Goal: Task Accomplishment & Management: Use online tool/utility

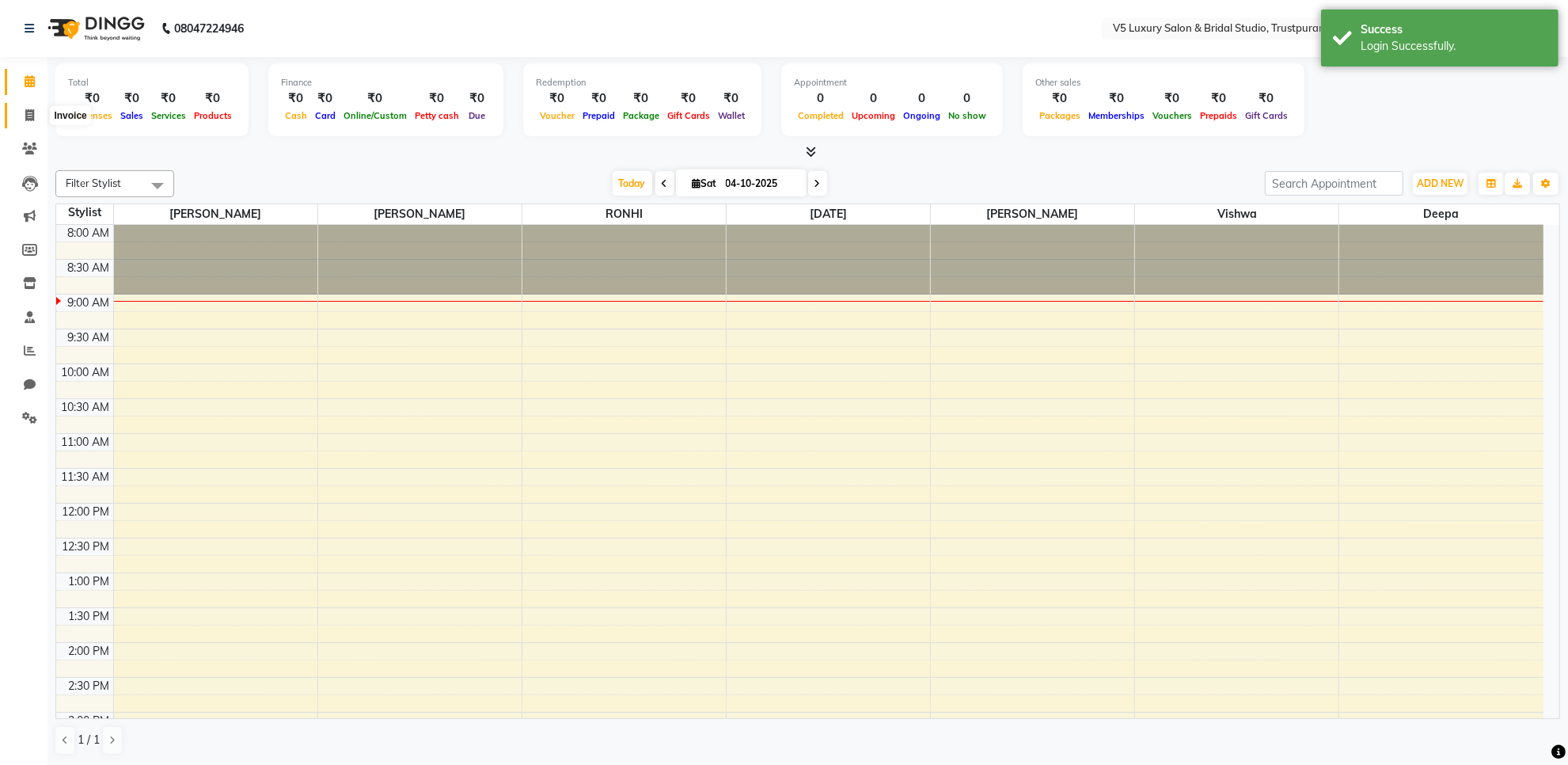
click at [27, 117] on icon at bounding box center [30, 114] width 9 height 12
select select "service"
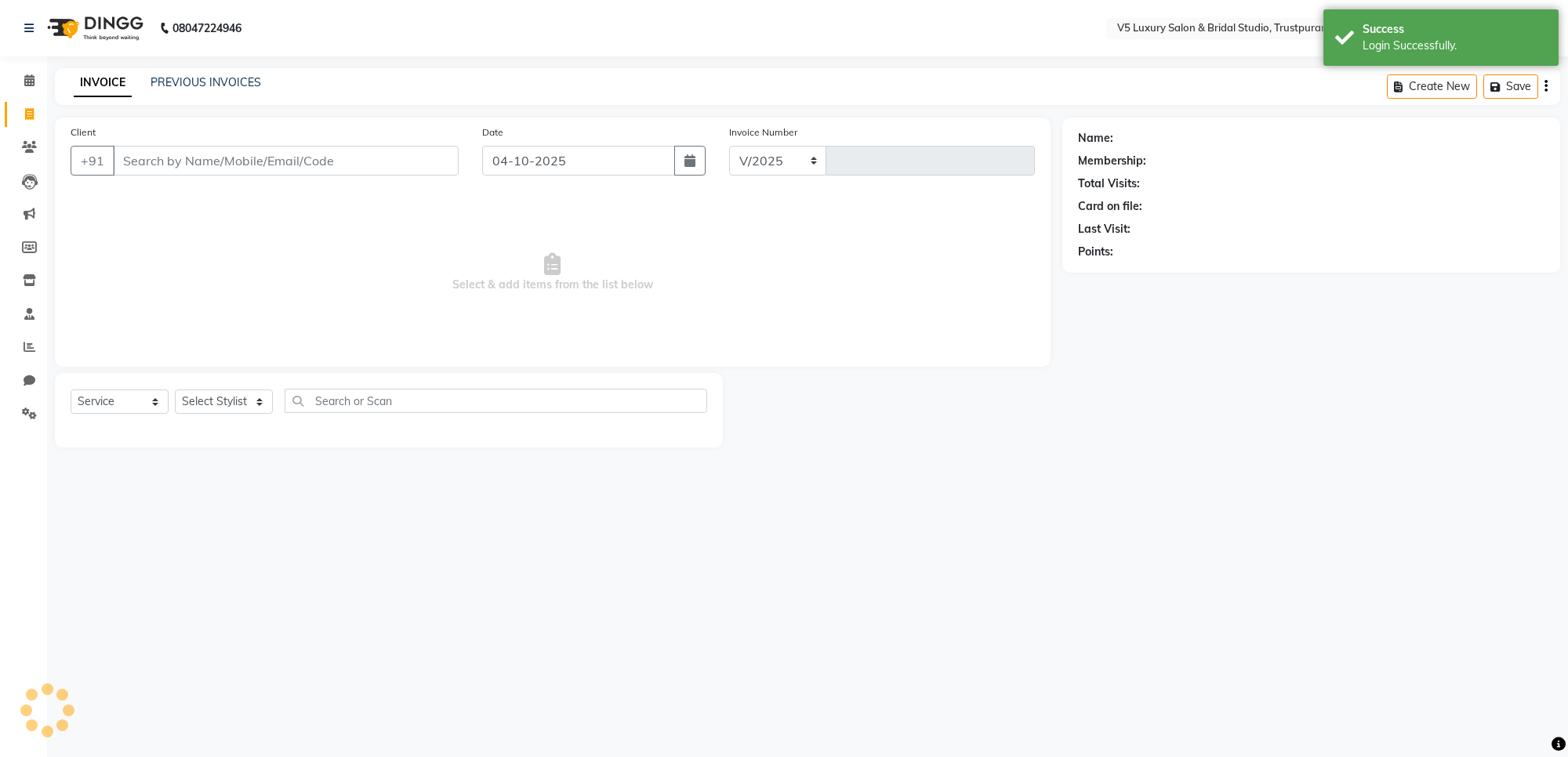
select select "7993"
type input "1726"
click at [161, 76] on link "PREVIOUS INVOICES" at bounding box center [206, 82] width 111 height 14
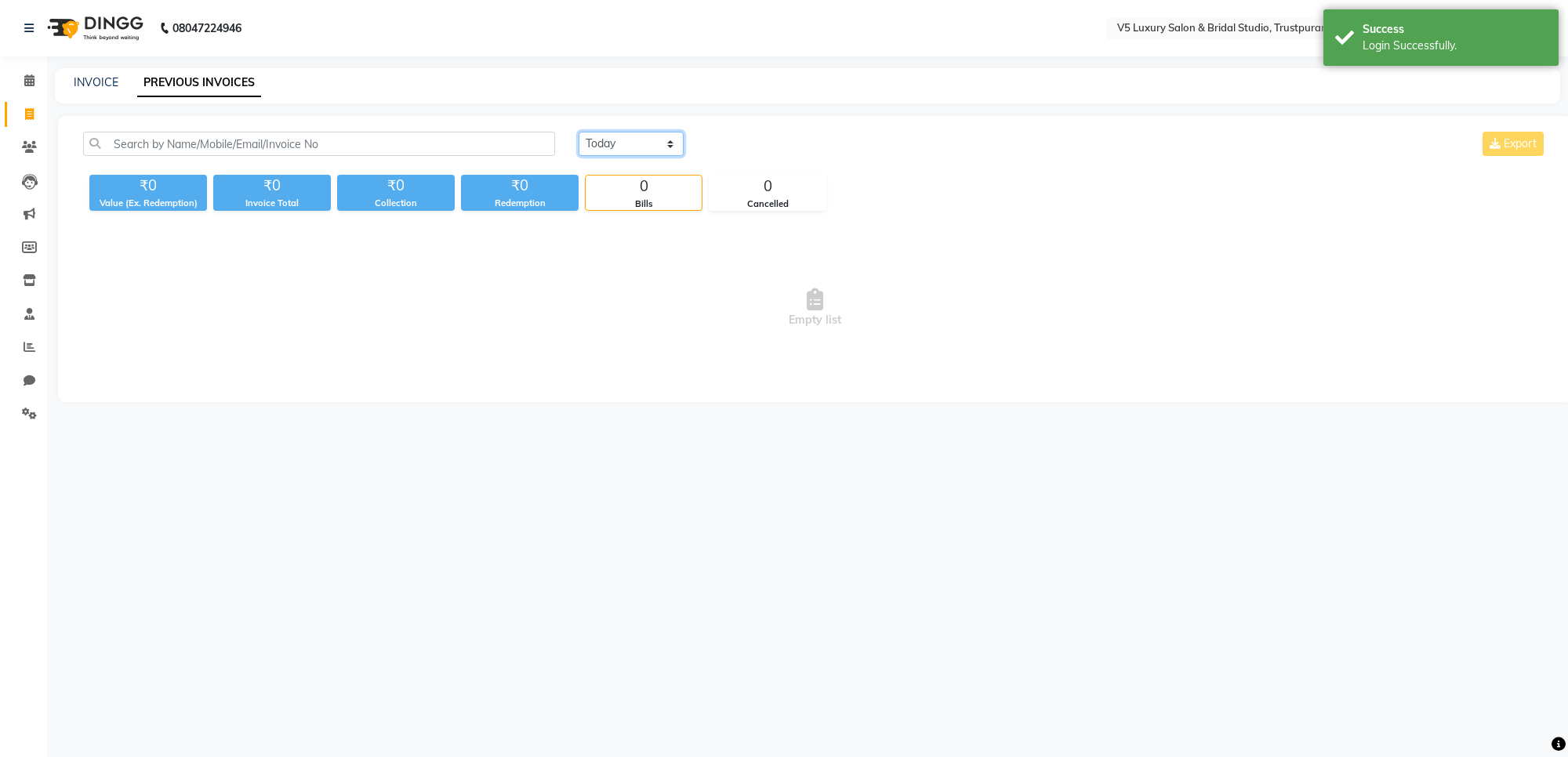
click at [613, 139] on select "Today Yesterday Custom Range" at bounding box center [631, 144] width 105 height 25
select select "yesterday"
click at [578, 132] on select "Today Yesterday Custom Range" at bounding box center [631, 144] width 105 height 25
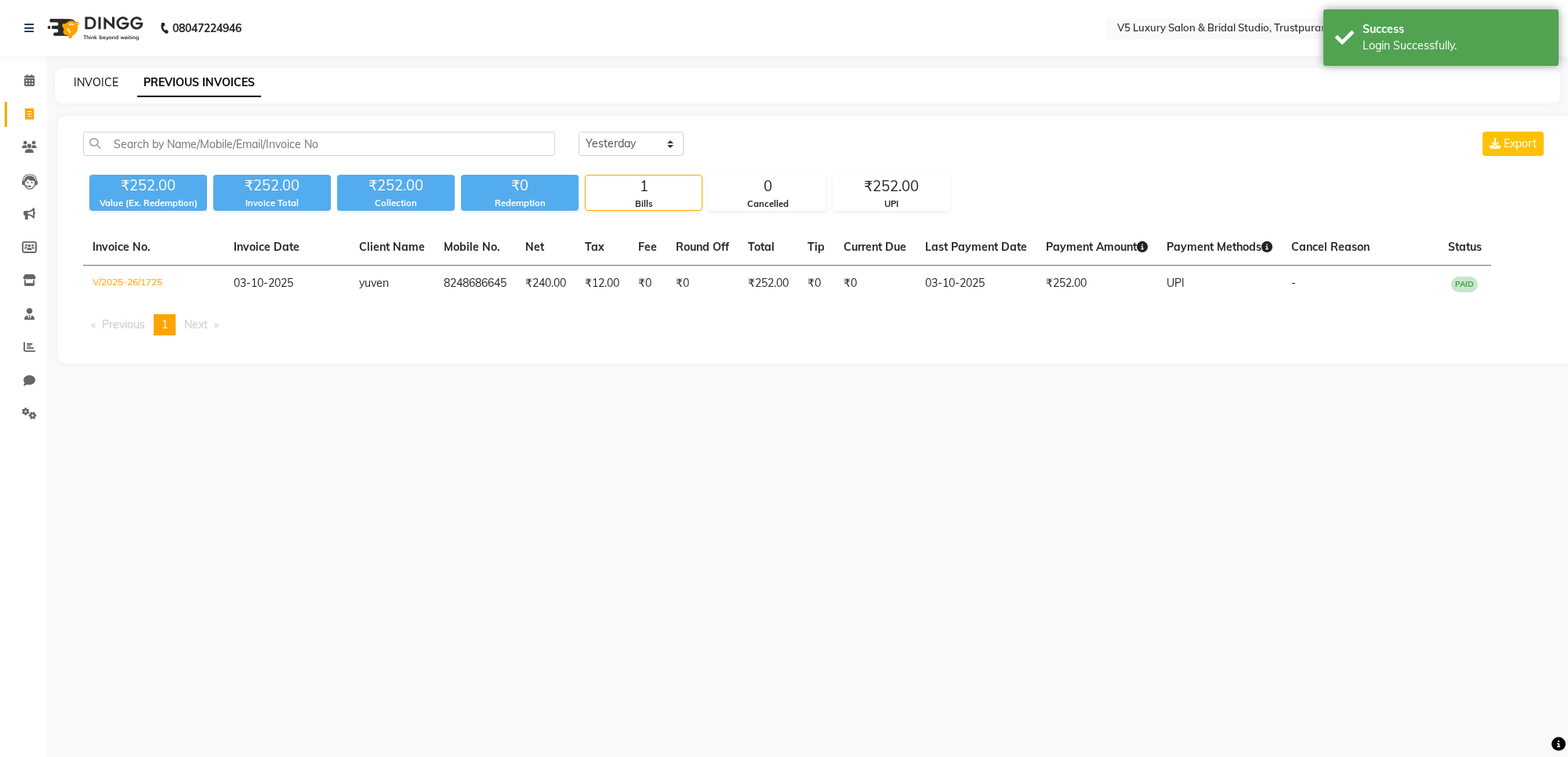
click at [80, 84] on link "INVOICE" at bounding box center [96, 82] width 45 height 14
select select "service"
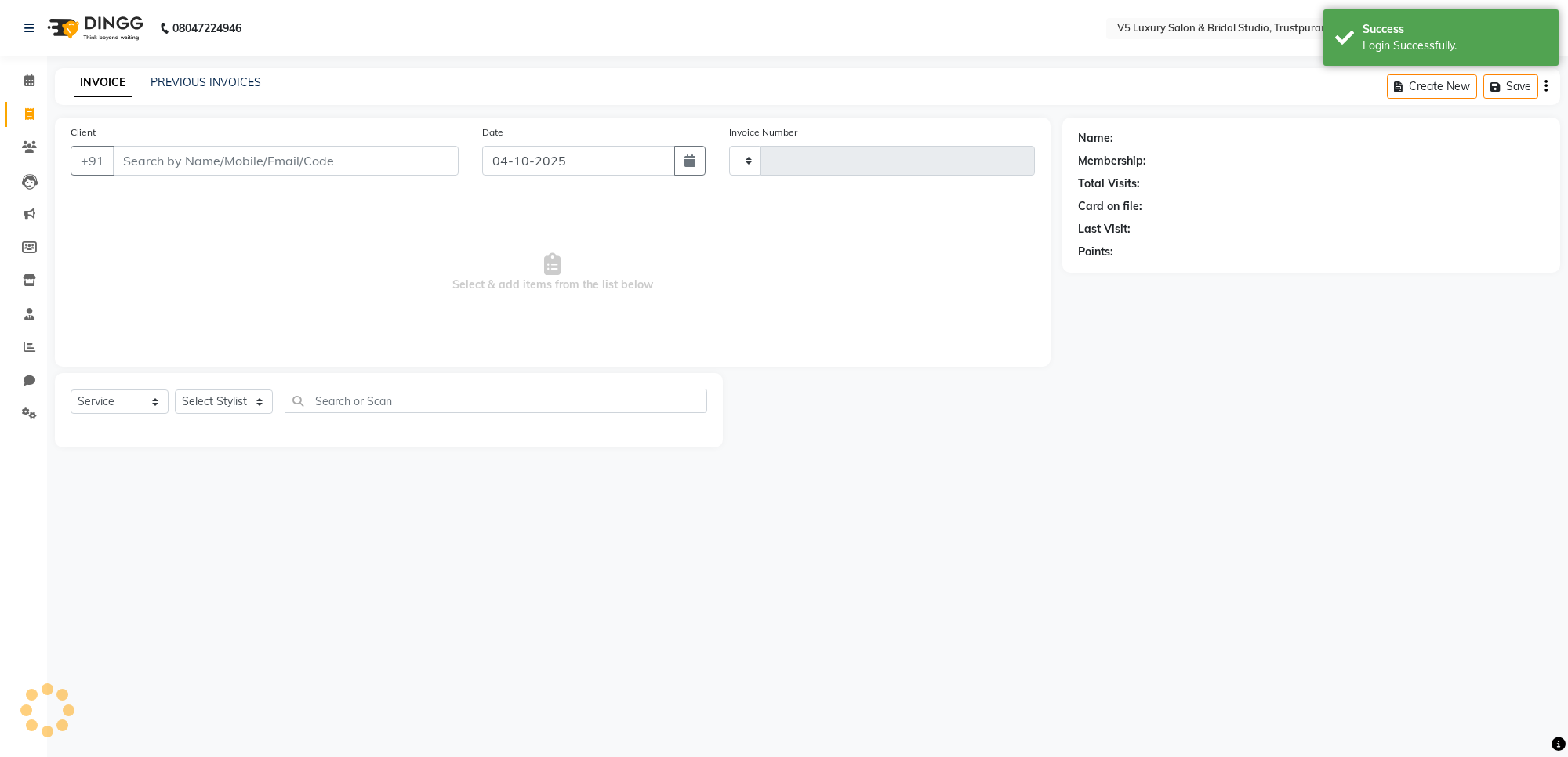
type input "1726"
select select "7993"
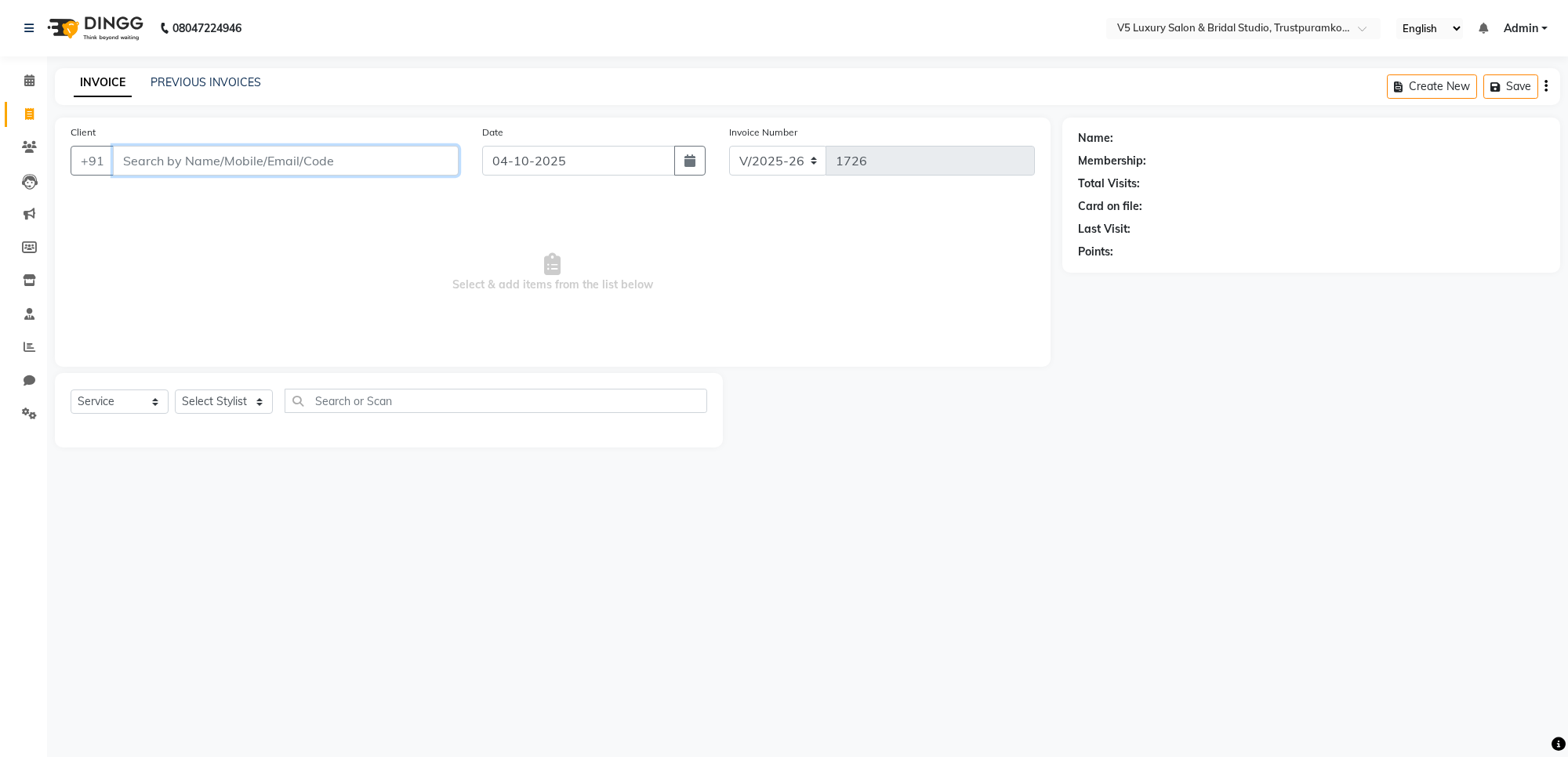
click at [304, 162] on input "Client" at bounding box center [286, 161] width 346 height 30
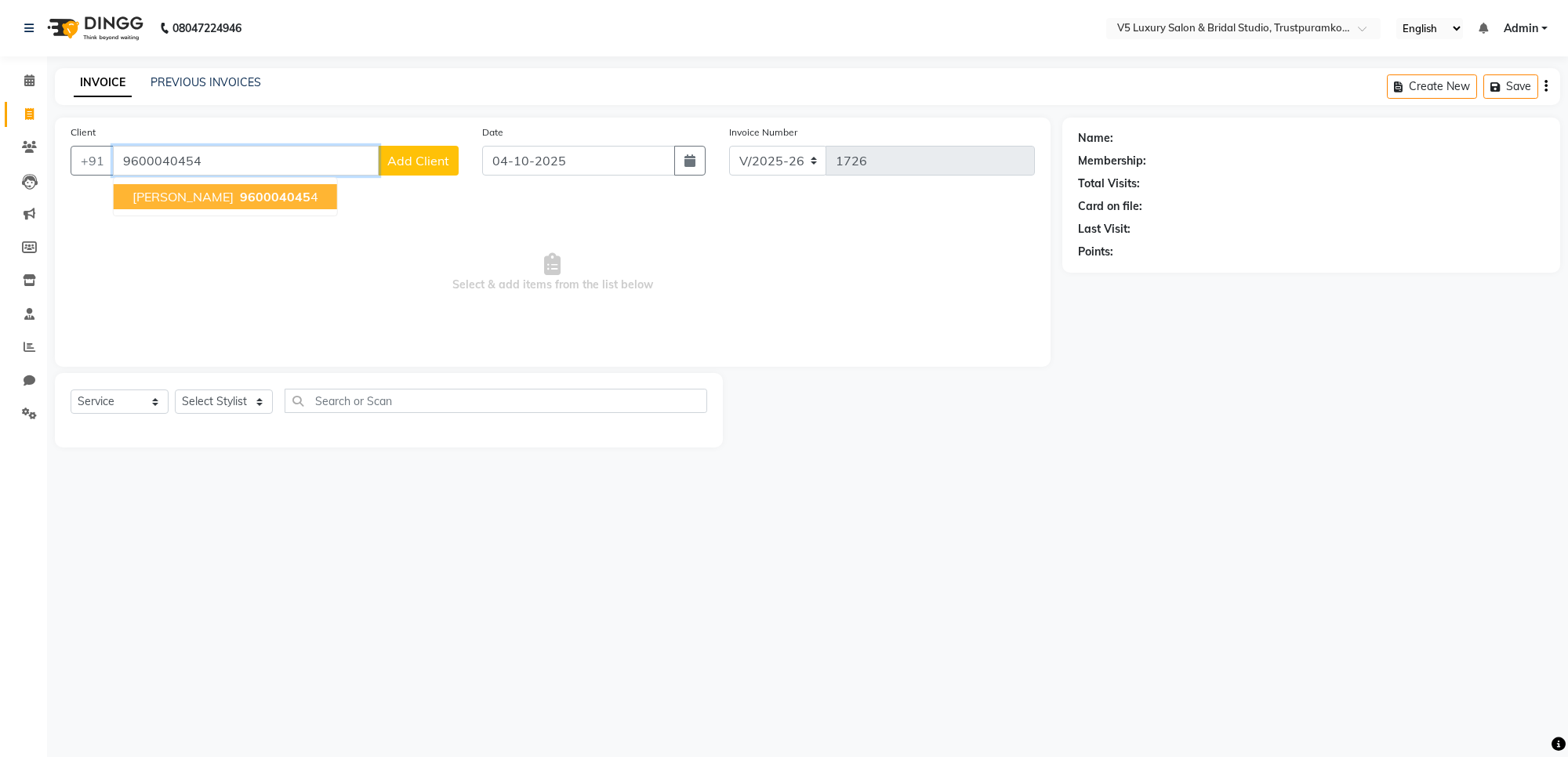
type input "9600040454"
click at [297, 196] on span "960004045" at bounding box center [275, 196] width 70 height 16
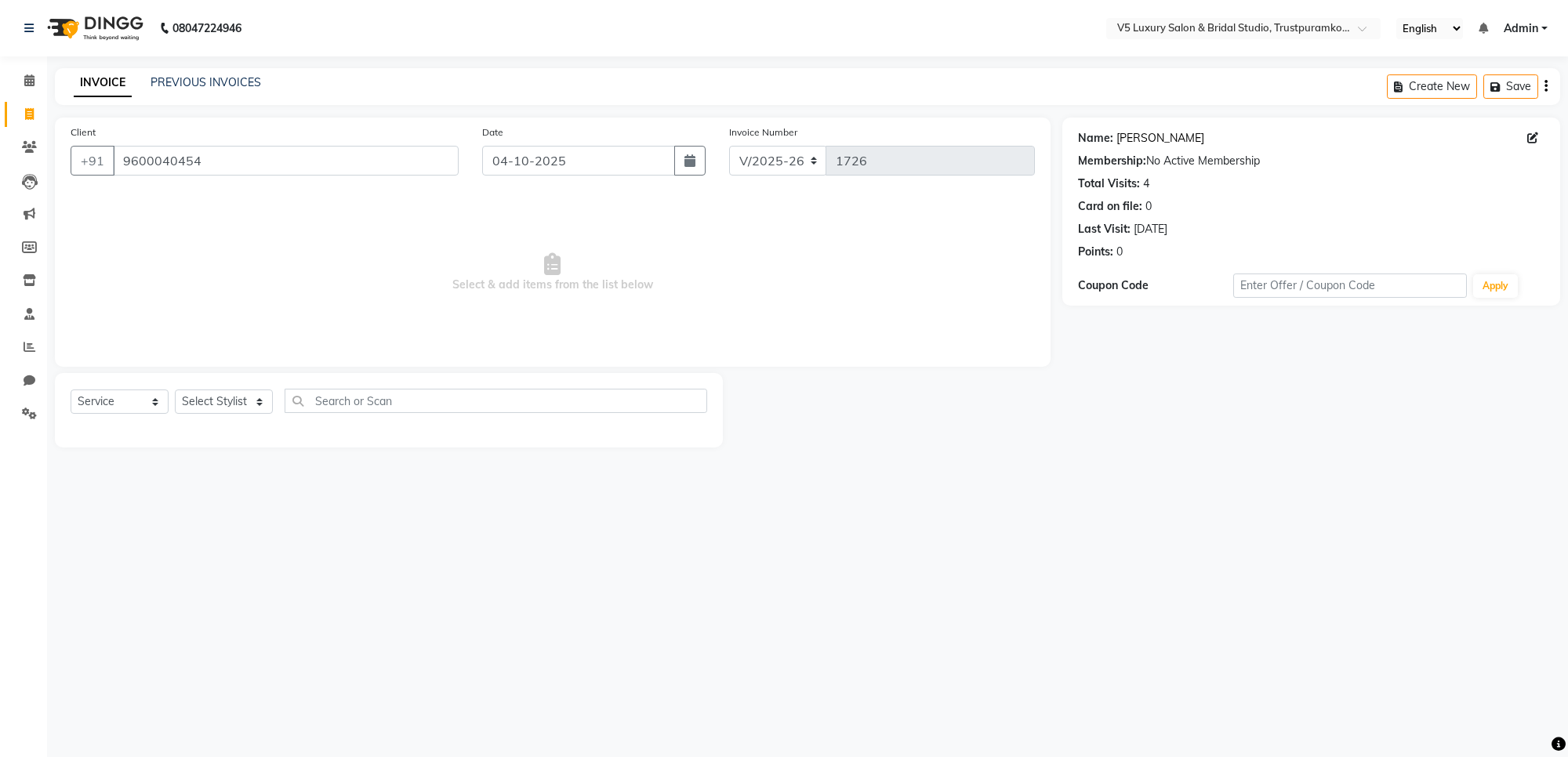
click at [1134, 141] on link "Kabilan-vairamuthu" at bounding box center [1160, 138] width 88 height 17
click at [246, 406] on select "Select Stylist Ajith Kumar Anita deepa PREMALATHA RAJA RONHI vishwa" at bounding box center [224, 402] width 98 height 25
select select "72640"
click at [175, 389] on select "Select Stylist Ajith Kumar Anita deepa PREMALATHA RAJA RONHI vishwa" at bounding box center [224, 402] width 98 height 25
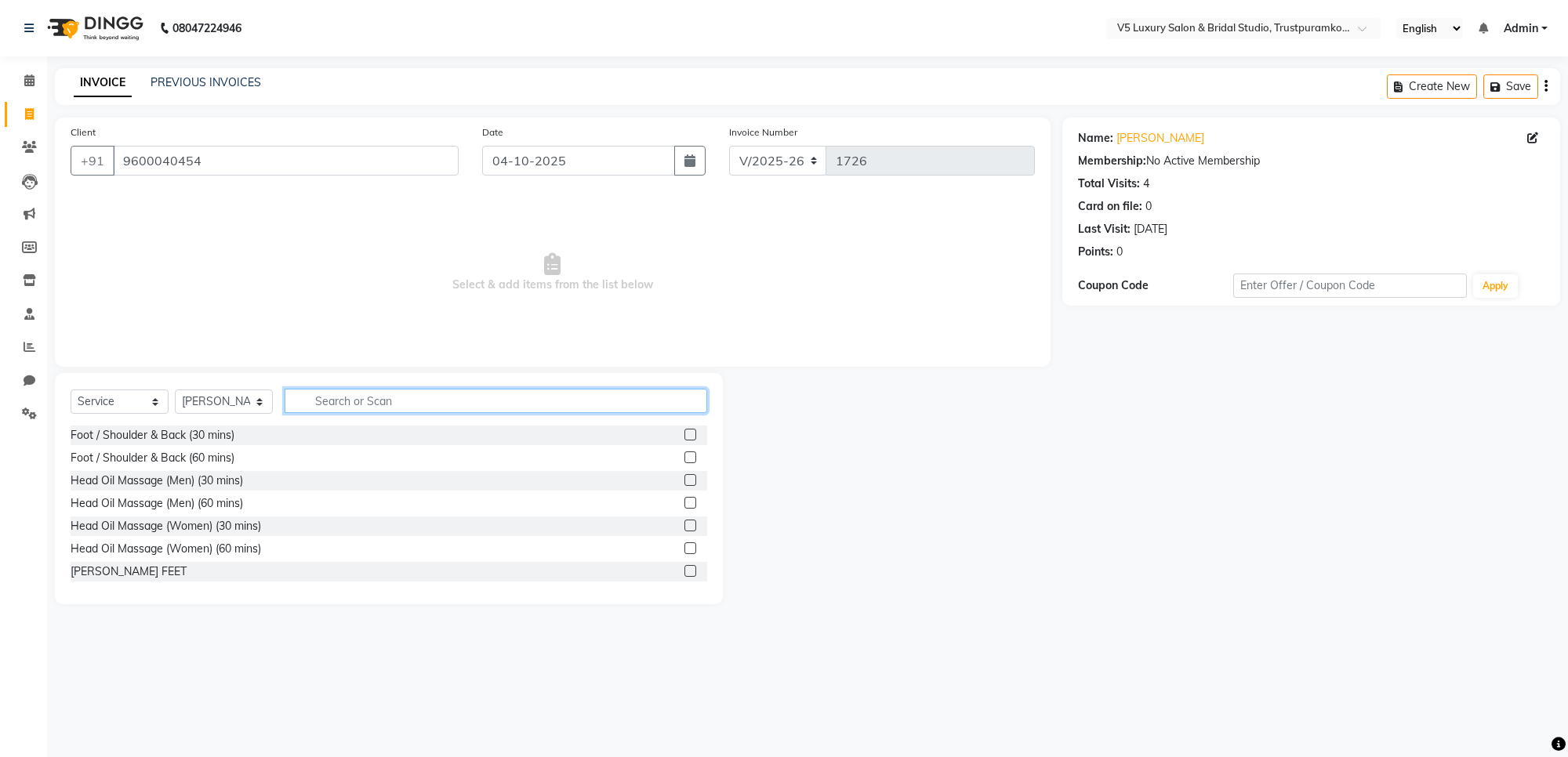
click at [388, 392] on input "text" at bounding box center [496, 401] width 423 height 25
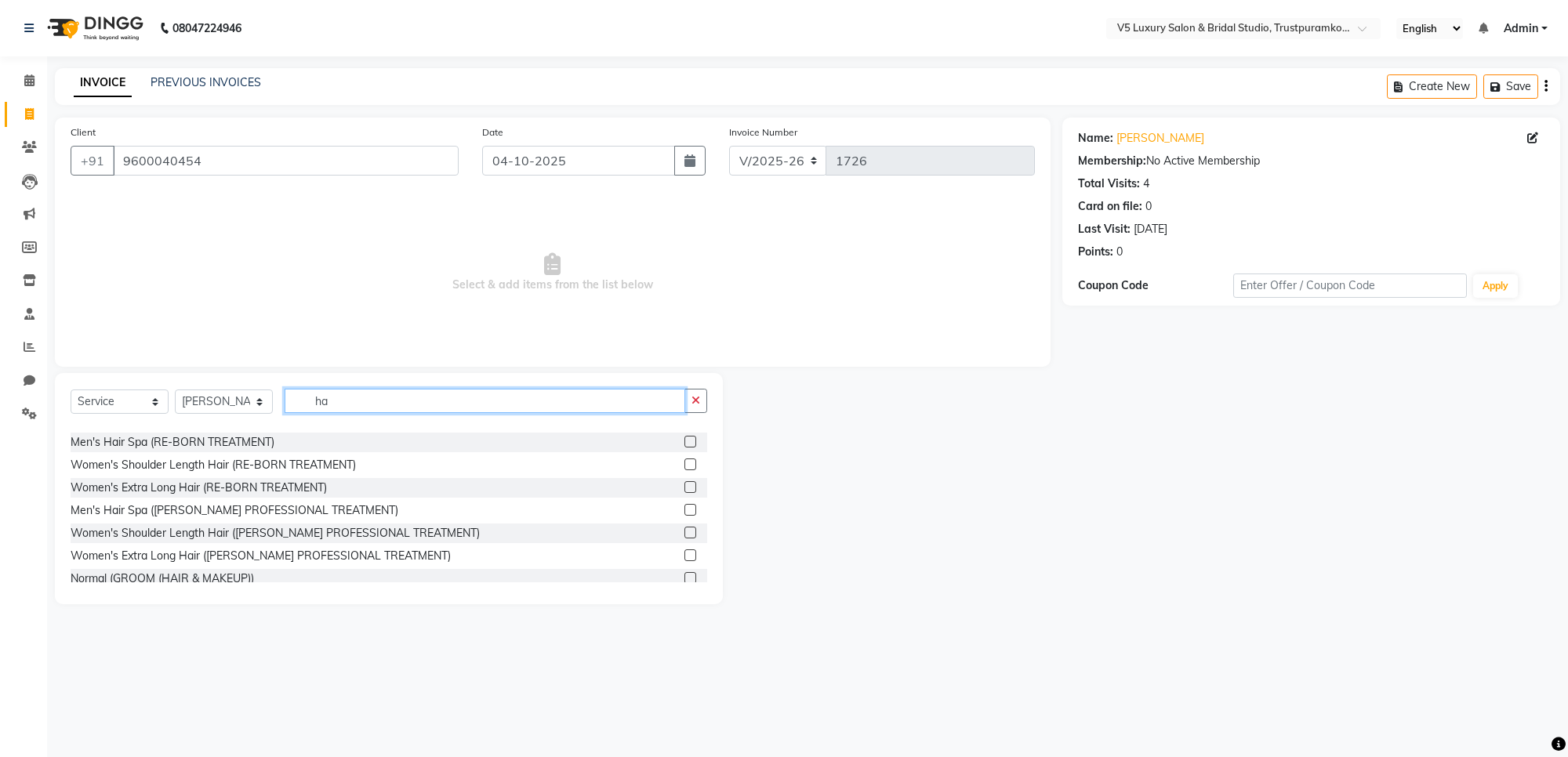
scroll to position [882, 0]
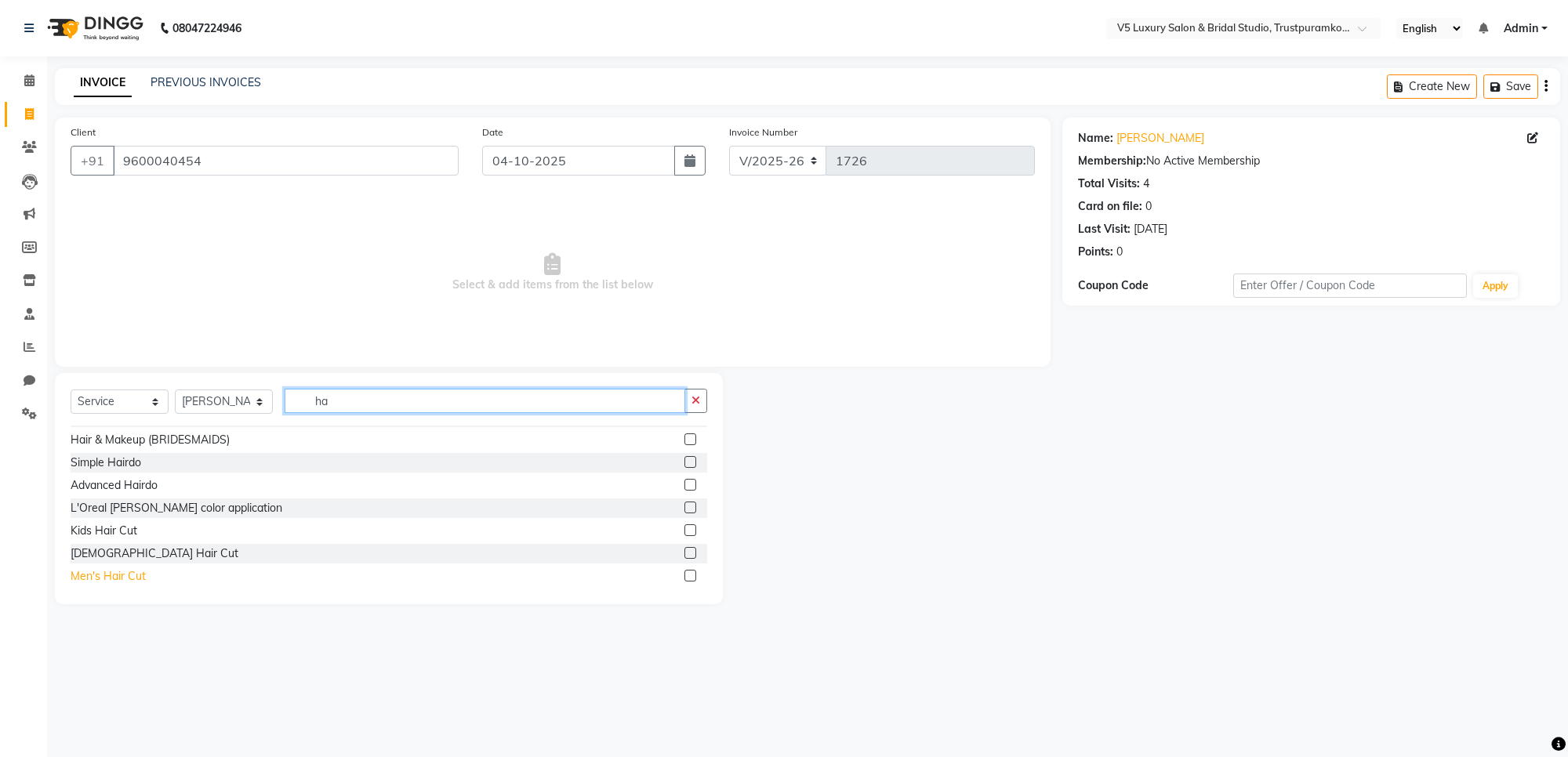
type input "ha"
click at [134, 569] on div "Men's Hair Cut" at bounding box center [108, 576] width 75 height 17
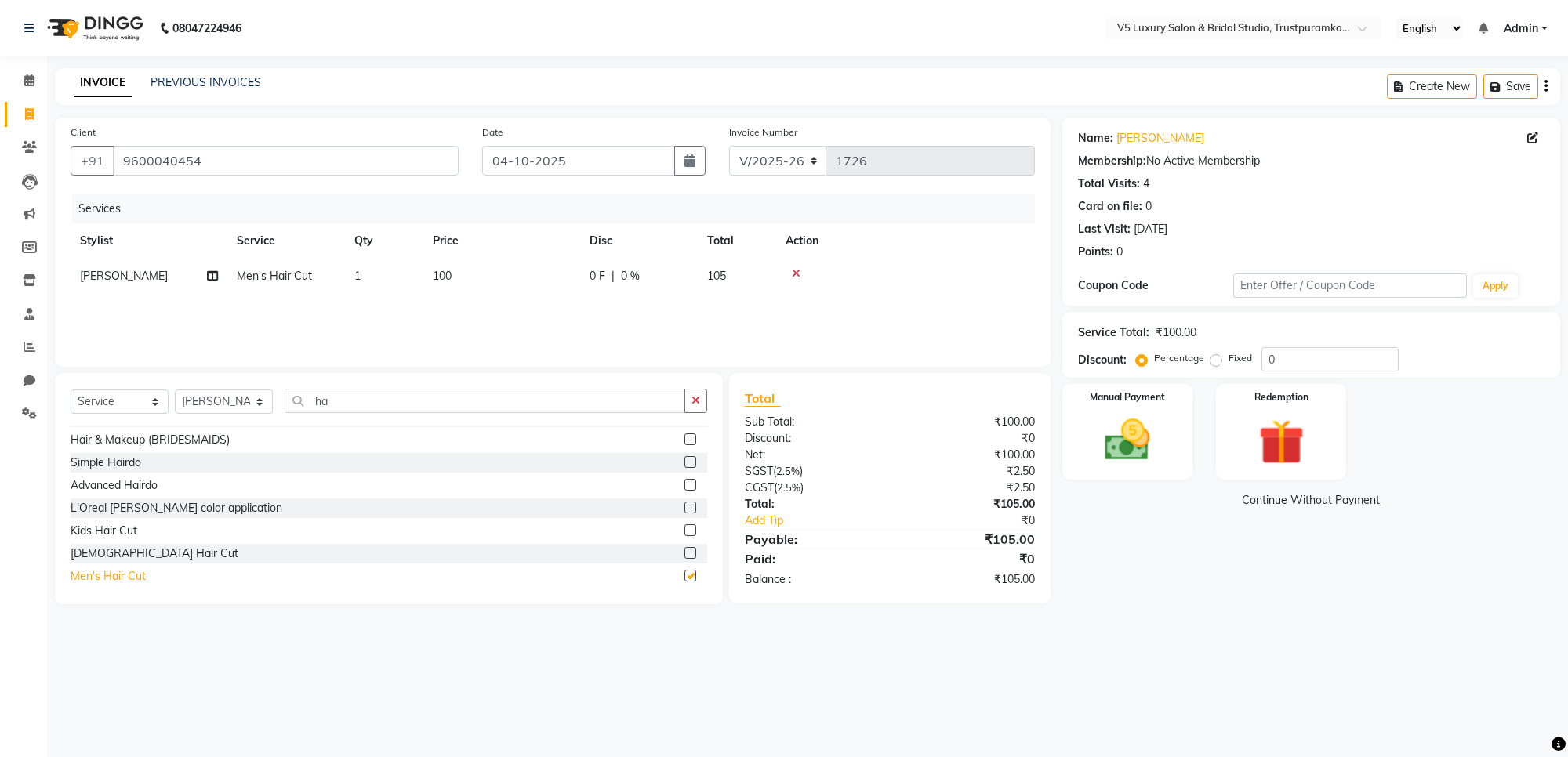
checkbox input "false"
click at [467, 261] on td "100" at bounding box center [501, 276] width 157 height 35
drag, startPoint x: 490, startPoint y: 268, endPoint x: 592, endPoint y: 281, distance: 102.8
click at [490, 268] on td "1" at bounding box center [457, 289] width 78 height 60
click at [523, 275] on td "100" at bounding box center [501, 276] width 157 height 35
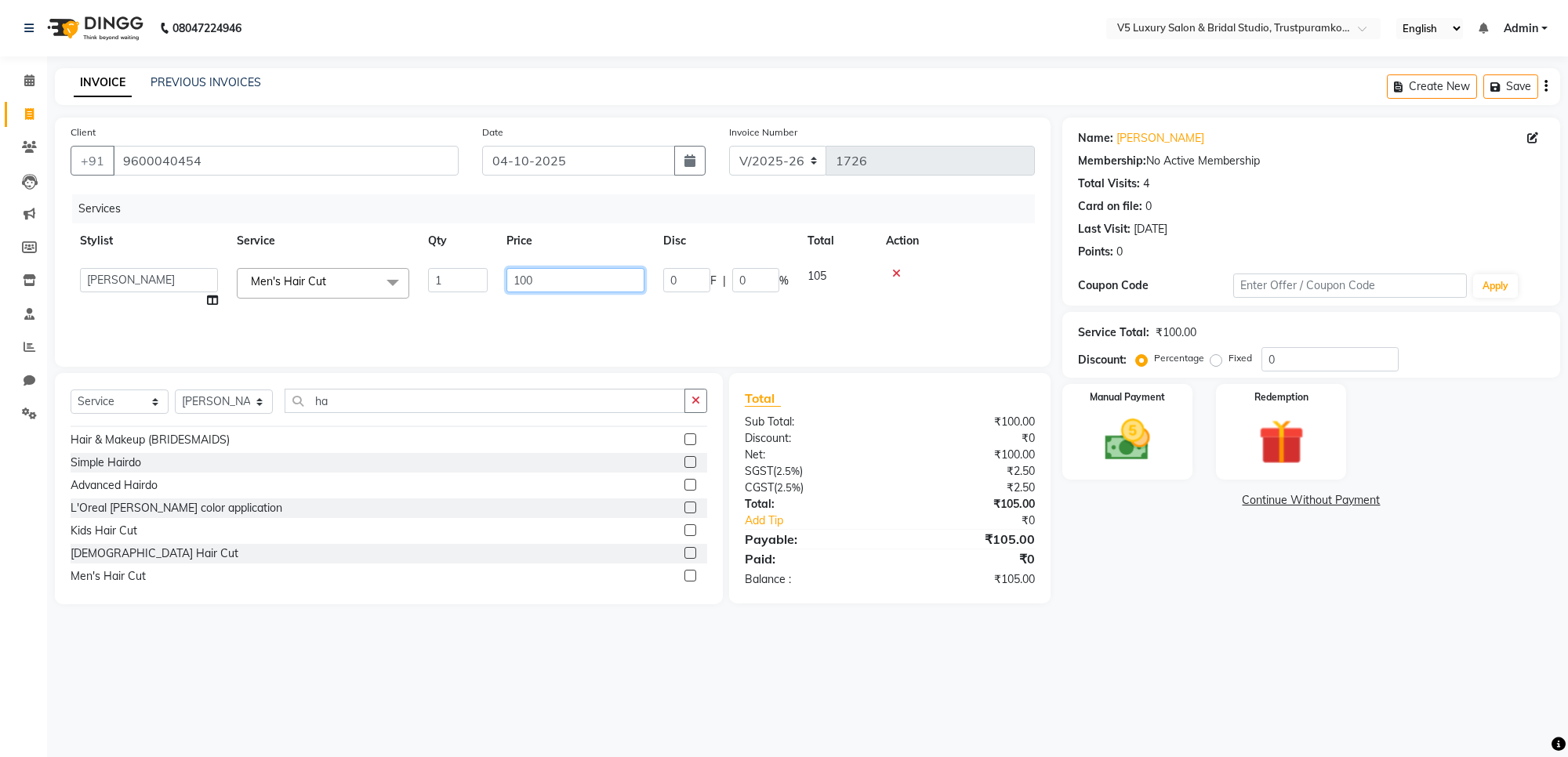
click at [609, 288] on input "100" at bounding box center [575, 281] width 138 height 25
type input "1"
type input "250"
click at [607, 296] on div "Services Stylist Service Qty Price Disc Total Action Ajith Kumar Men's Hair Cut…" at bounding box center [552, 273] width 964 height 157
click at [470, 281] on td "250" at bounding box center [501, 276] width 157 height 35
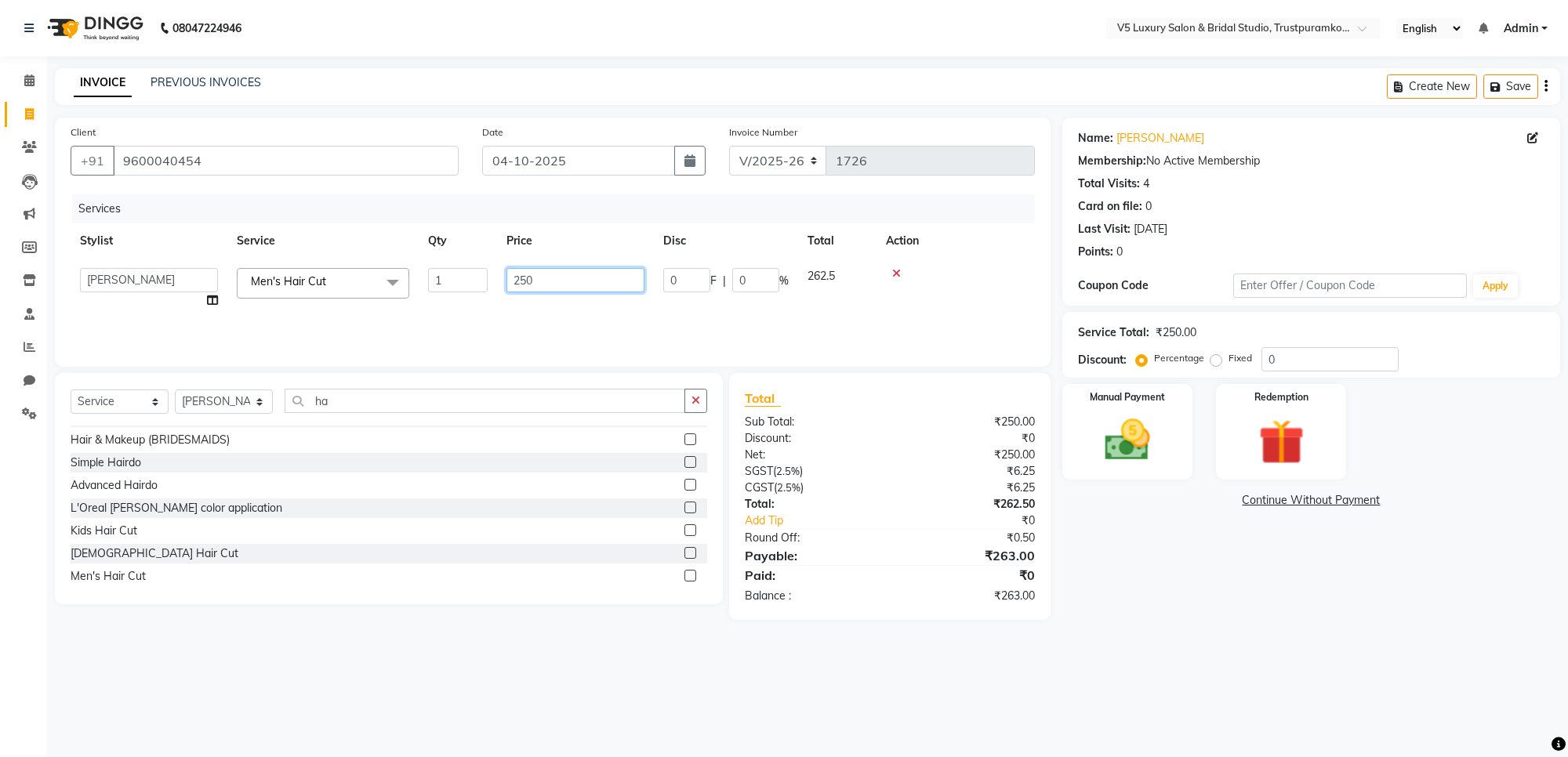
click at [581, 284] on input "250" at bounding box center [575, 281] width 138 height 25
type input "2"
type input "239"
click at [608, 302] on div "Services Stylist Service Qty Price Disc Total Action Ajith Kumar Anita deepa PR…" at bounding box center [552, 273] width 964 height 157
click at [1129, 454] on img at bounding box center [1128, 440] width 77 height 55
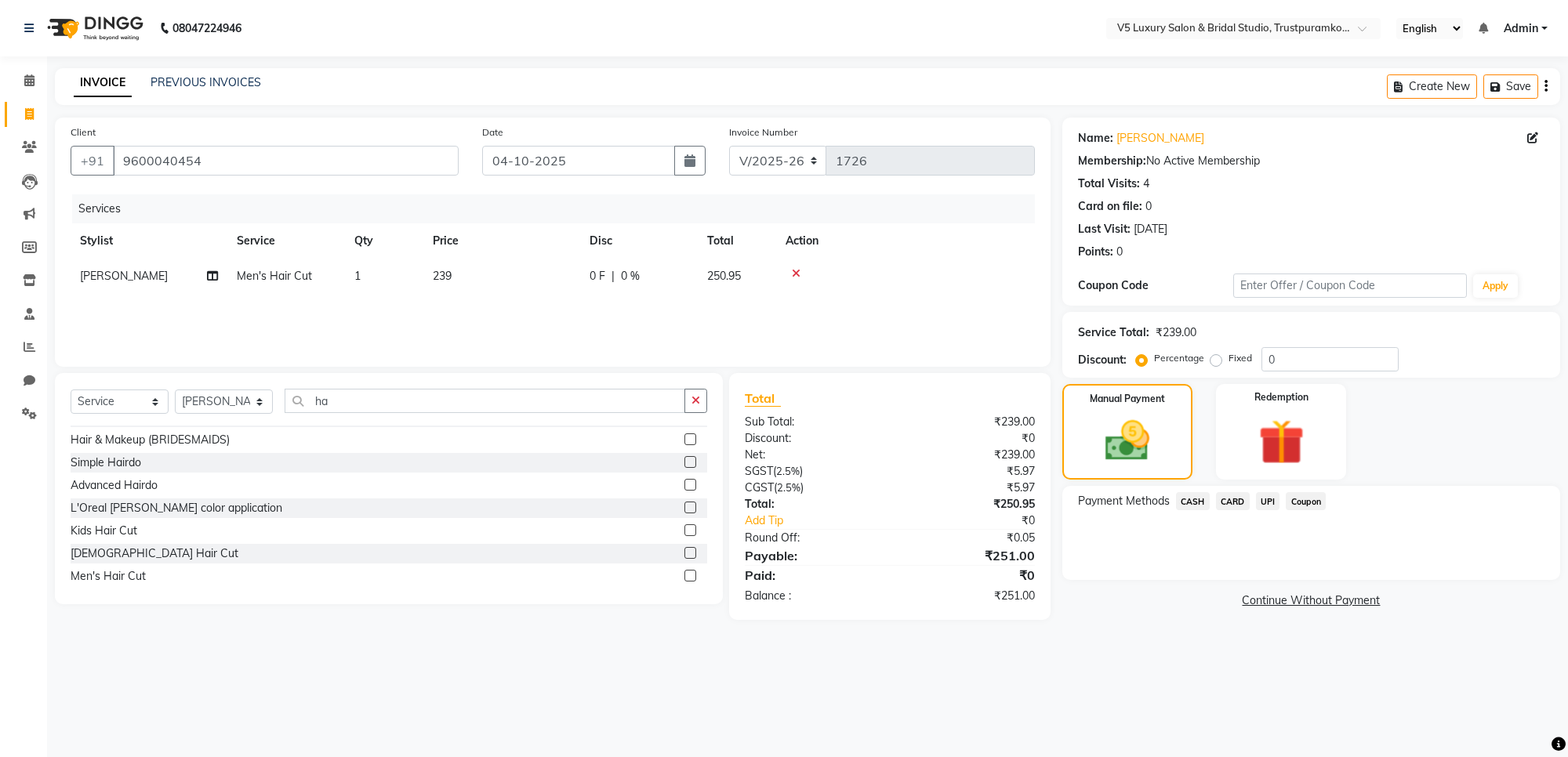
click at [1195, 502] on span "CASH" at bounding box center [1192, 501] width 33 height 18
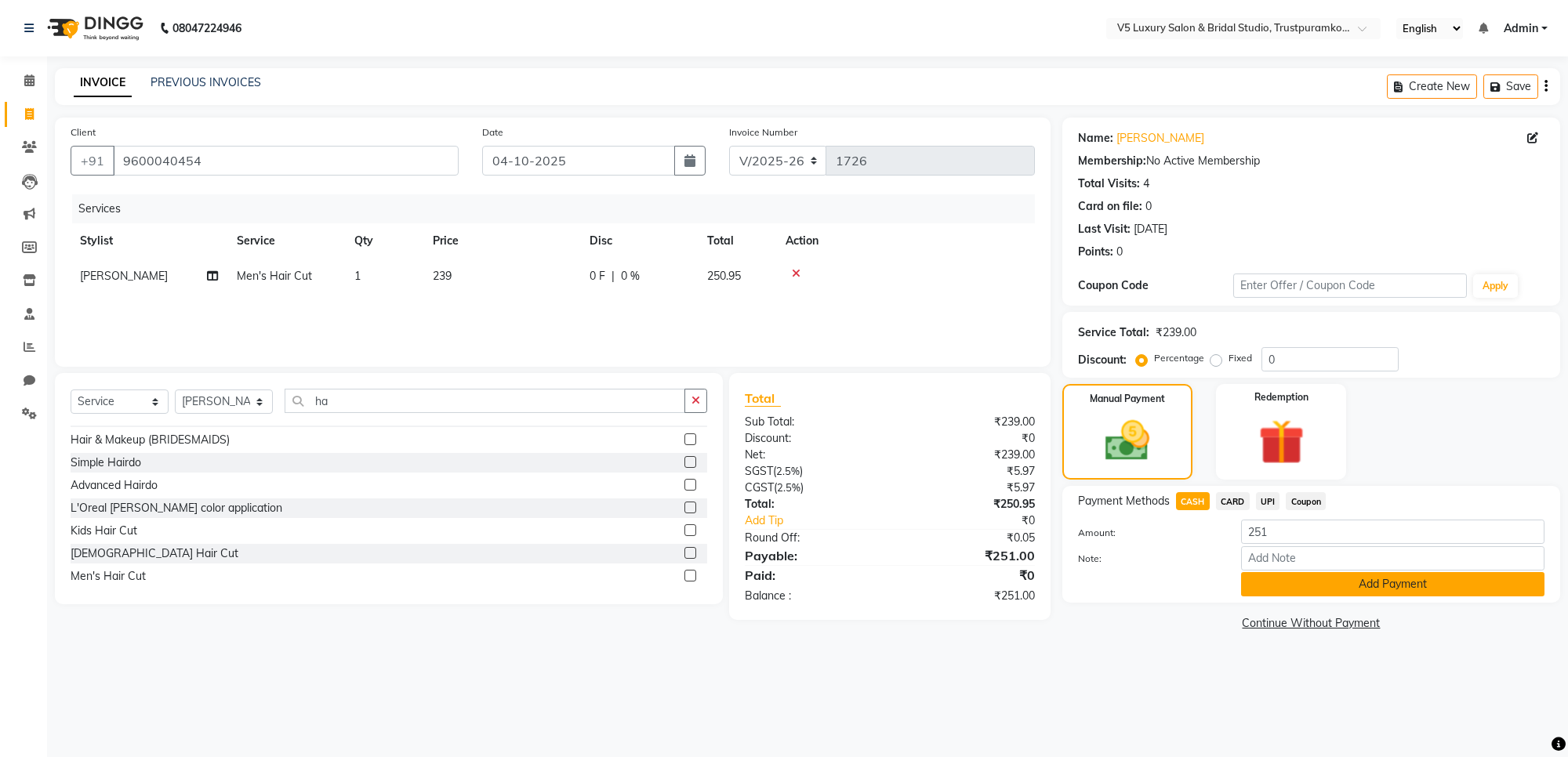
click at [1331, 575] on button "Add Payment" at bounding box center [1393, 584] width 304 height 25
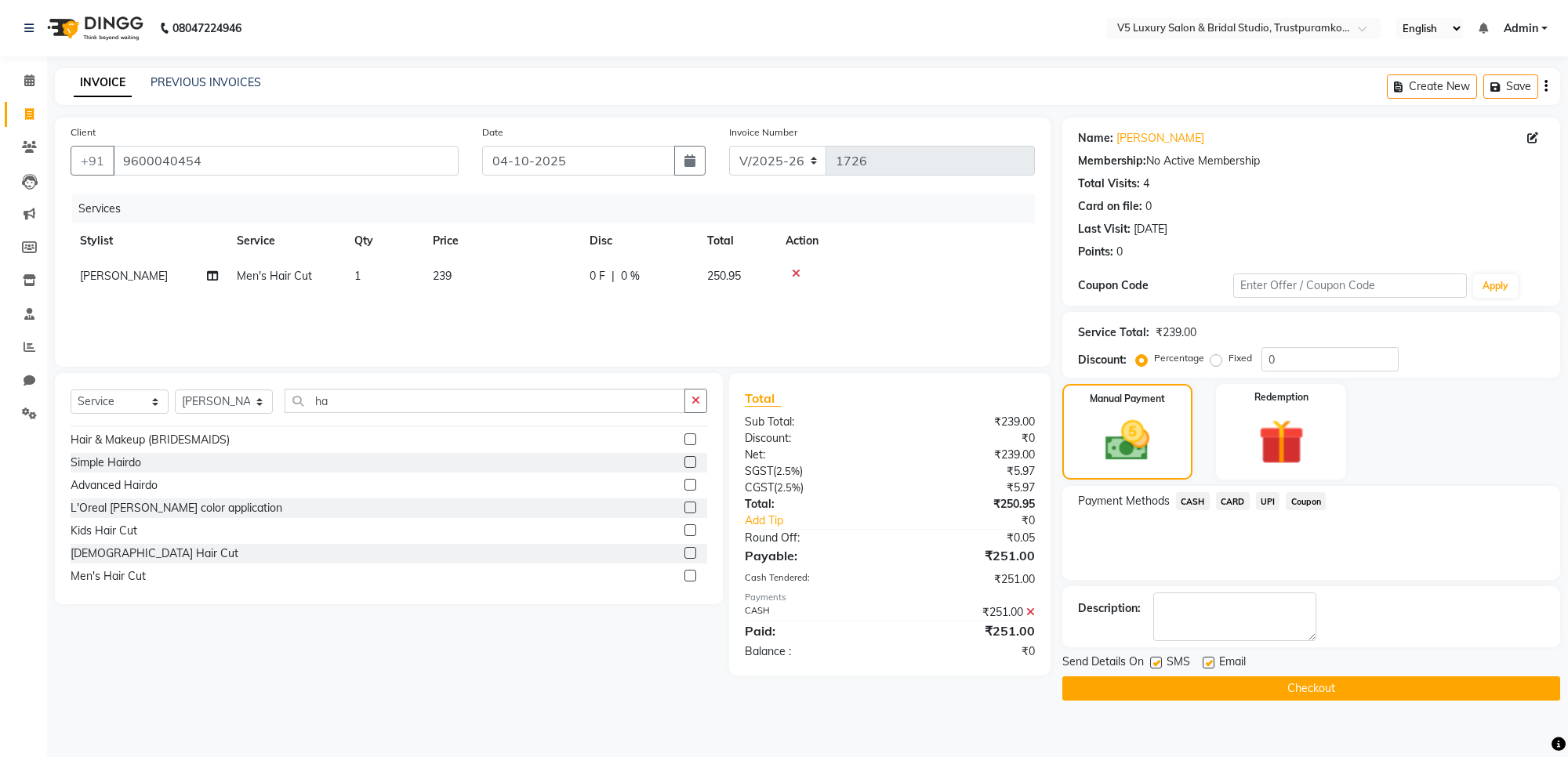
click at [1212, 662] on label at bounding box center [1208, 662] width 11 height 11
click at [1212, 662] on input "checkbox" at bounding box center [1208, 663] width 11 height 11
checkbox input "false"
click at [1320, 688] on button "Checkout" at bounding box center [1311, 689] width 498 height 25
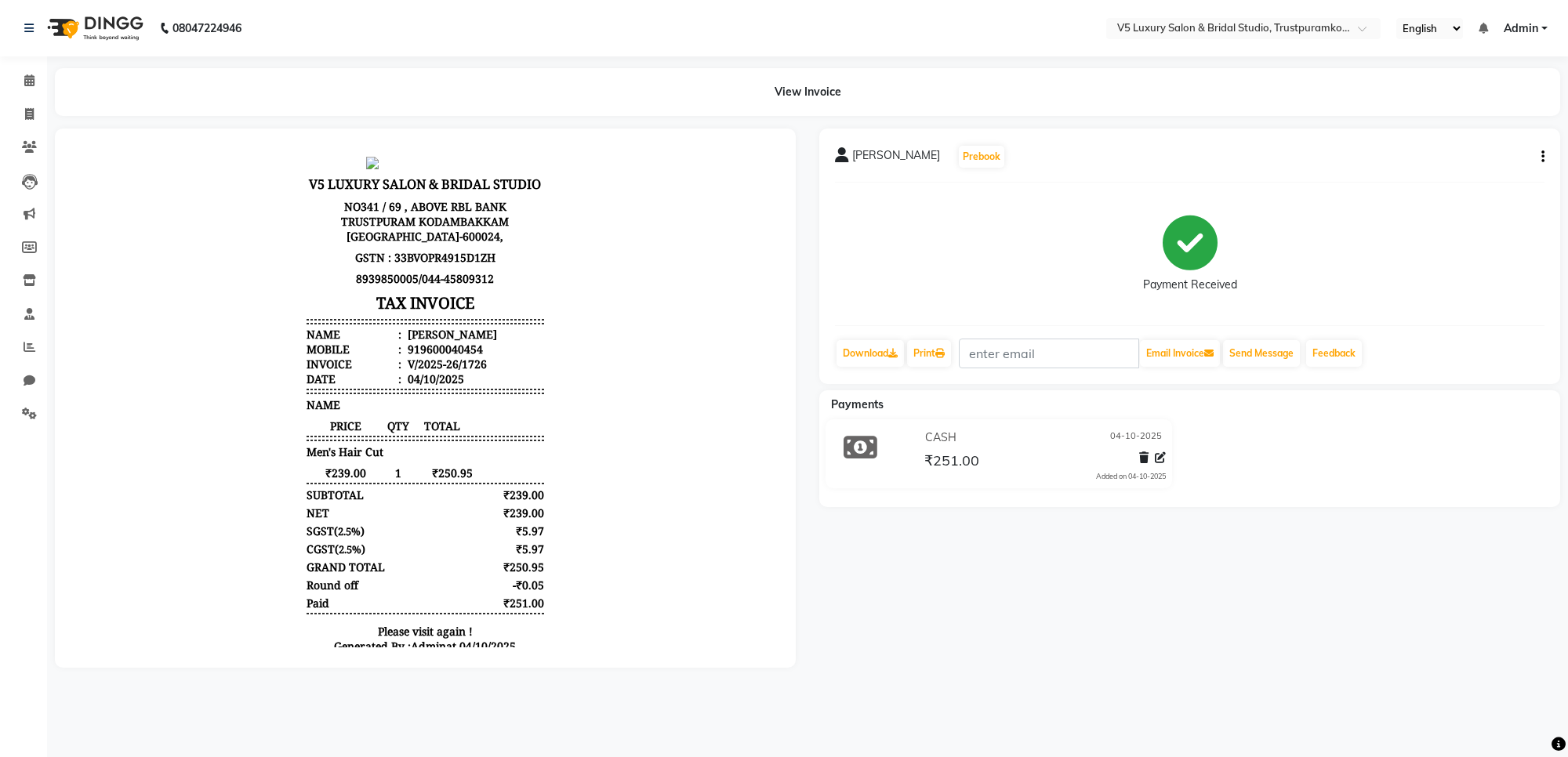
drag, startPoint x: 1566, startPoint y: 283, endPoint x: 1566, endPoint y: -10, distance: 293.0
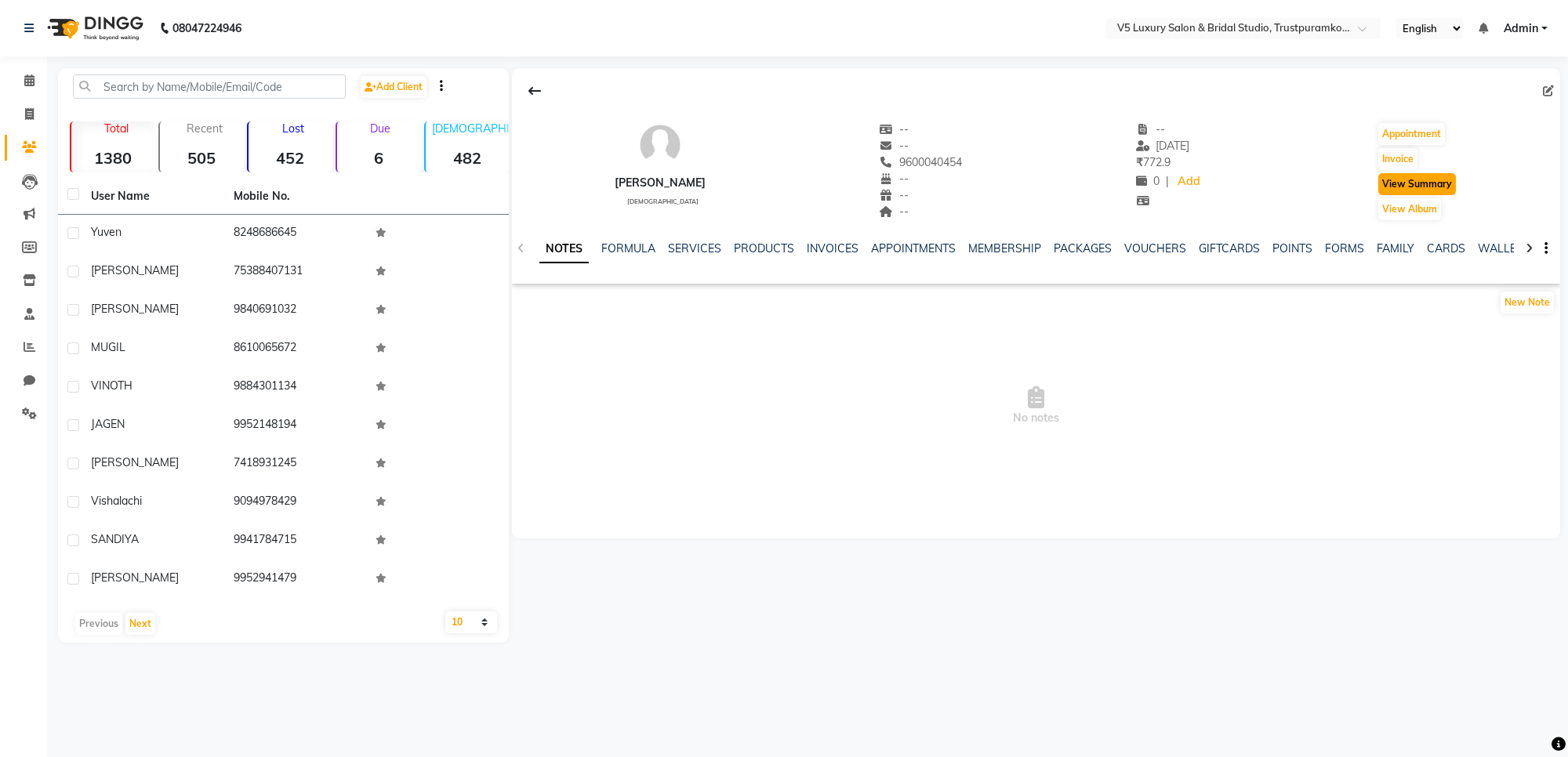
click at [1436, 190] on button "View Summary" at bounding box center [1417, 183] width 77 height 22
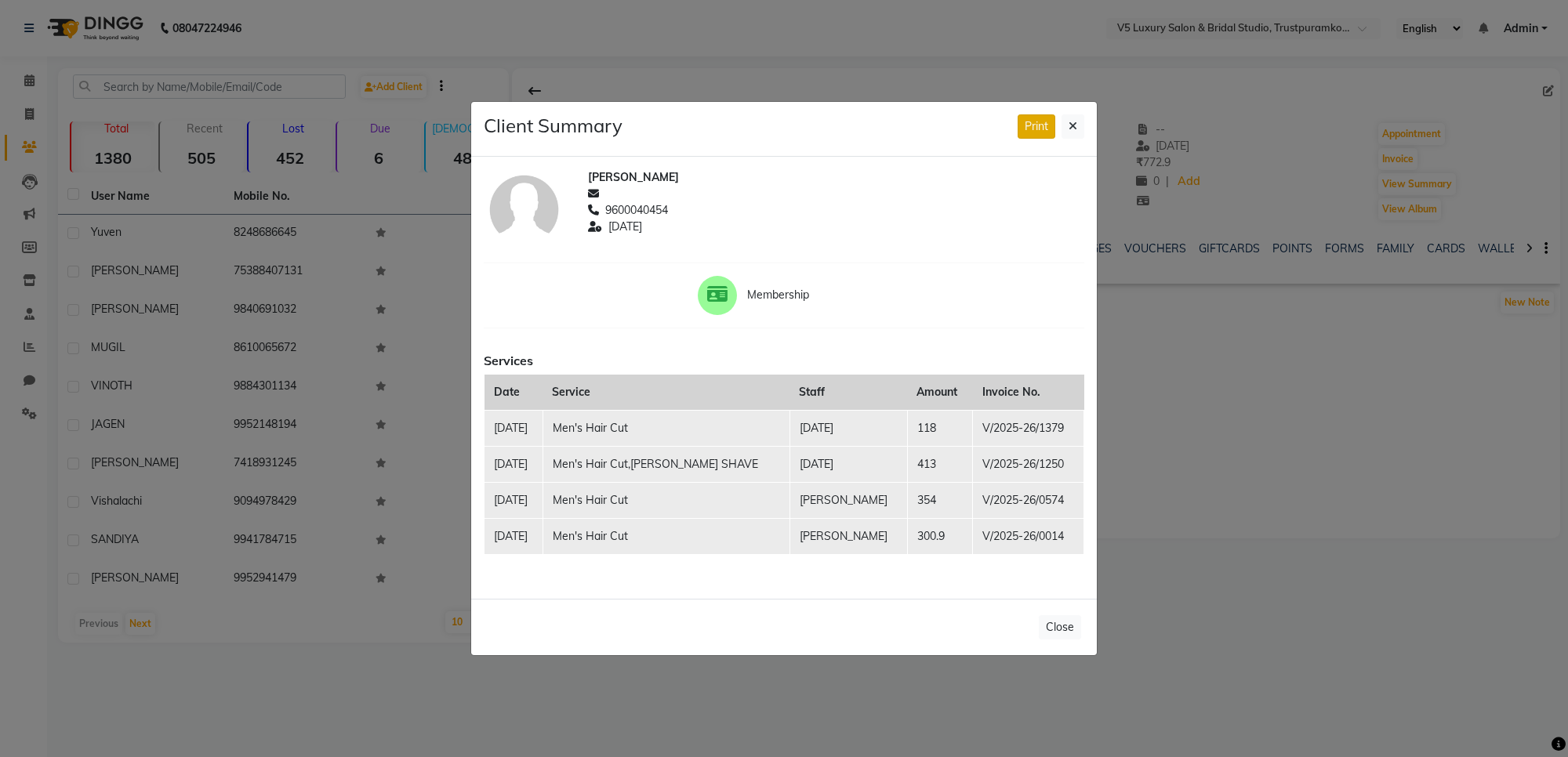
click at [1023, 133] on button "Print" at bounding box center [1036, 126] width 38 height 25
click at [1075, 133] on button at bounding box center [1073, 126] width 23 height 25
